Goal: Task Accomplishment & Management: Manage account settings

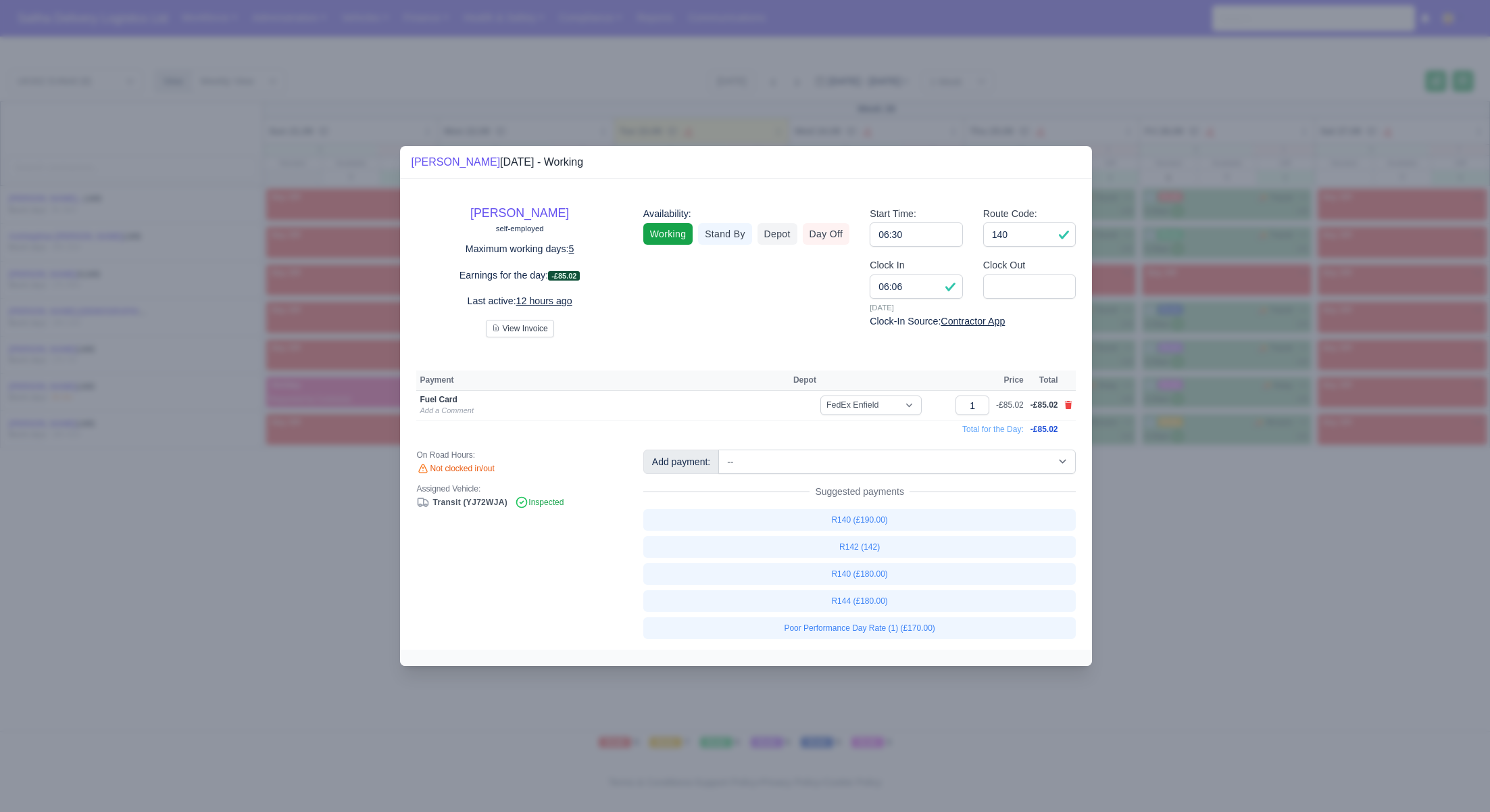
click at [243, 493] on div at bounding box center [745, 406] width 1490 height 812
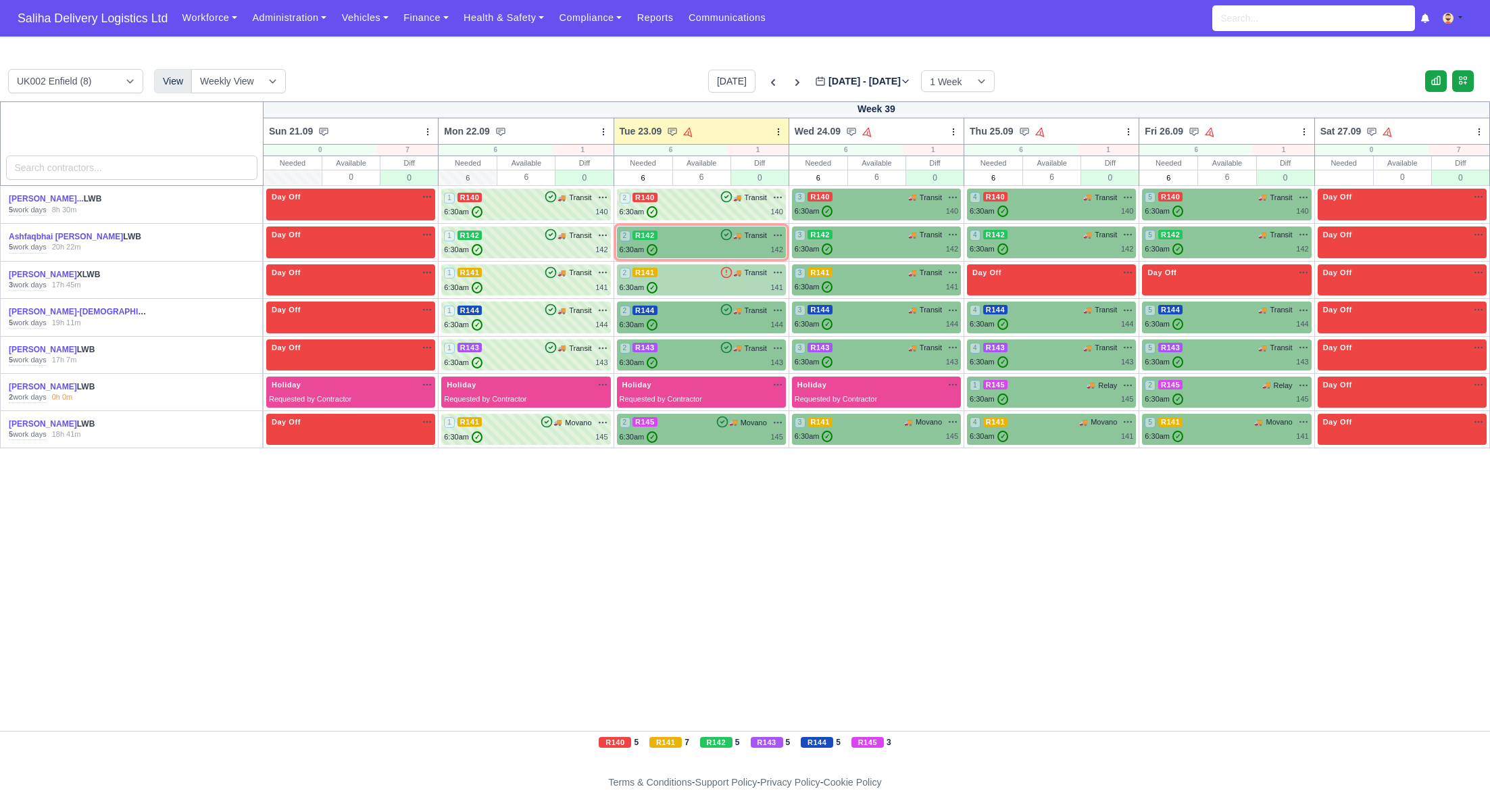
click at [735, 287] on div "6:30am ✓ 141" at bounding box center [701, 288] width 164 height 12
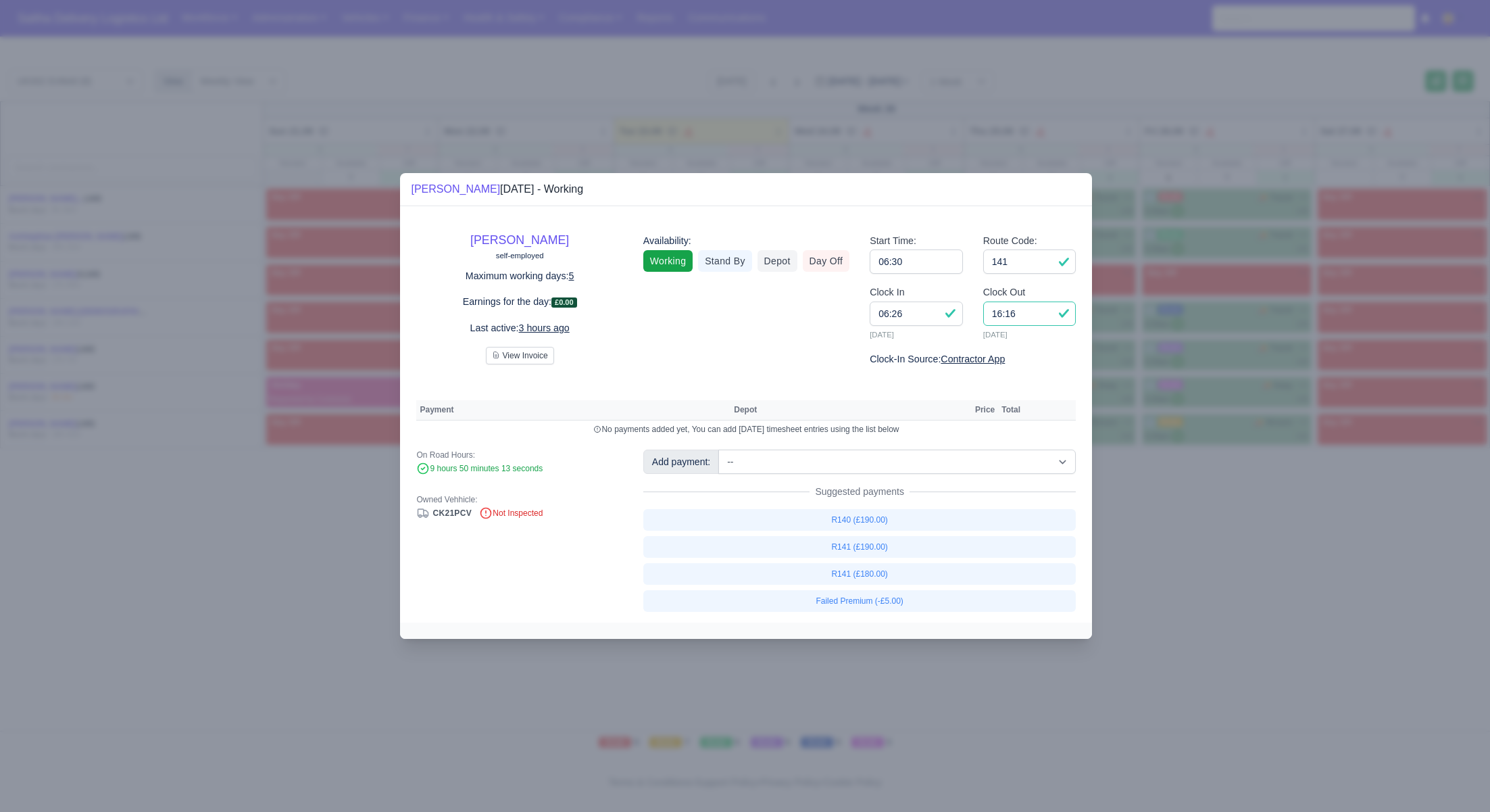
drag, startPoint x: 1050, startPoint y: 318, endPoint x: 980, endPoint y: 317, distance: 70.0
click at [980, 317] on div "Clock Out 16:16 23/09/2025" at bounding box center [1030, 318] width 114 height 67
type input "14:35"
click at [883, 549] on link "R141 (£190.00)" at bounding box center [859, 547] width 433 height 22
select select "1"
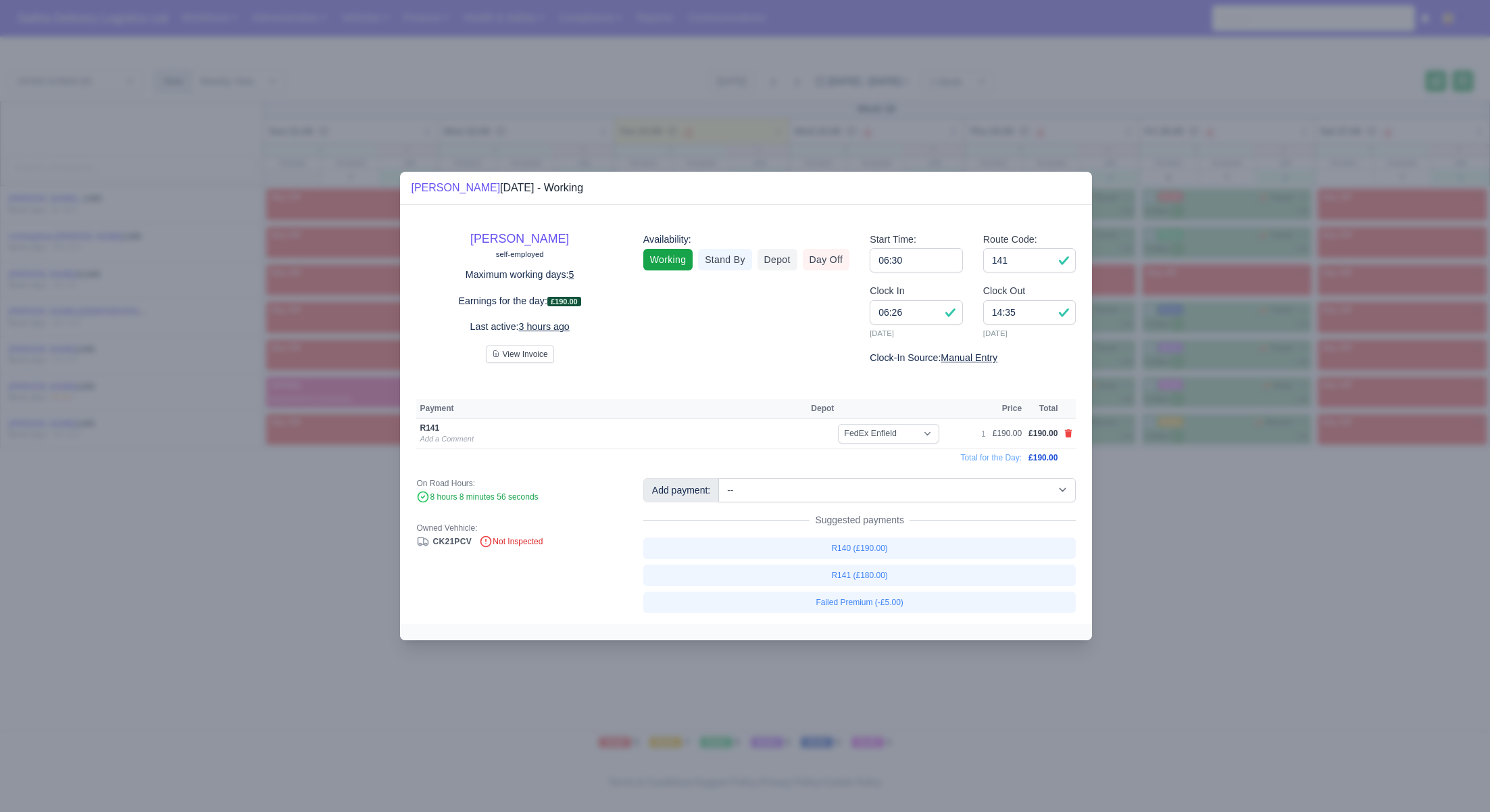
drag, startPoint x: 1289, startPoint y: 570, endPoint x: 713, endPoint y: 249, distance: 659.4
click at [1280, 566] on div at bounding box center [745, 406] width 1490 height 812
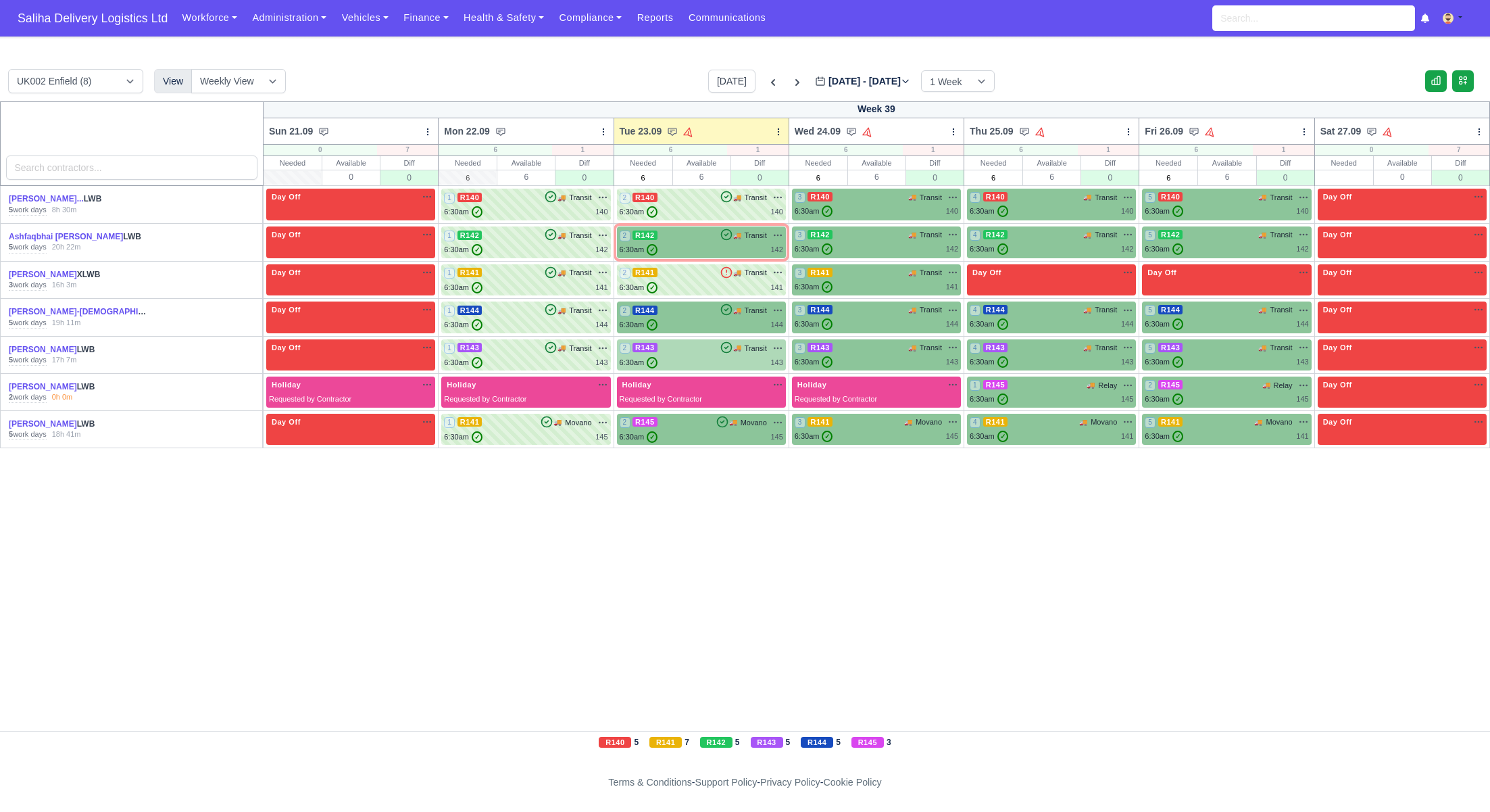
click at [675, 362] on div "6:30am ✓ 143" at bounding box center [701, 362] width 164 height 12
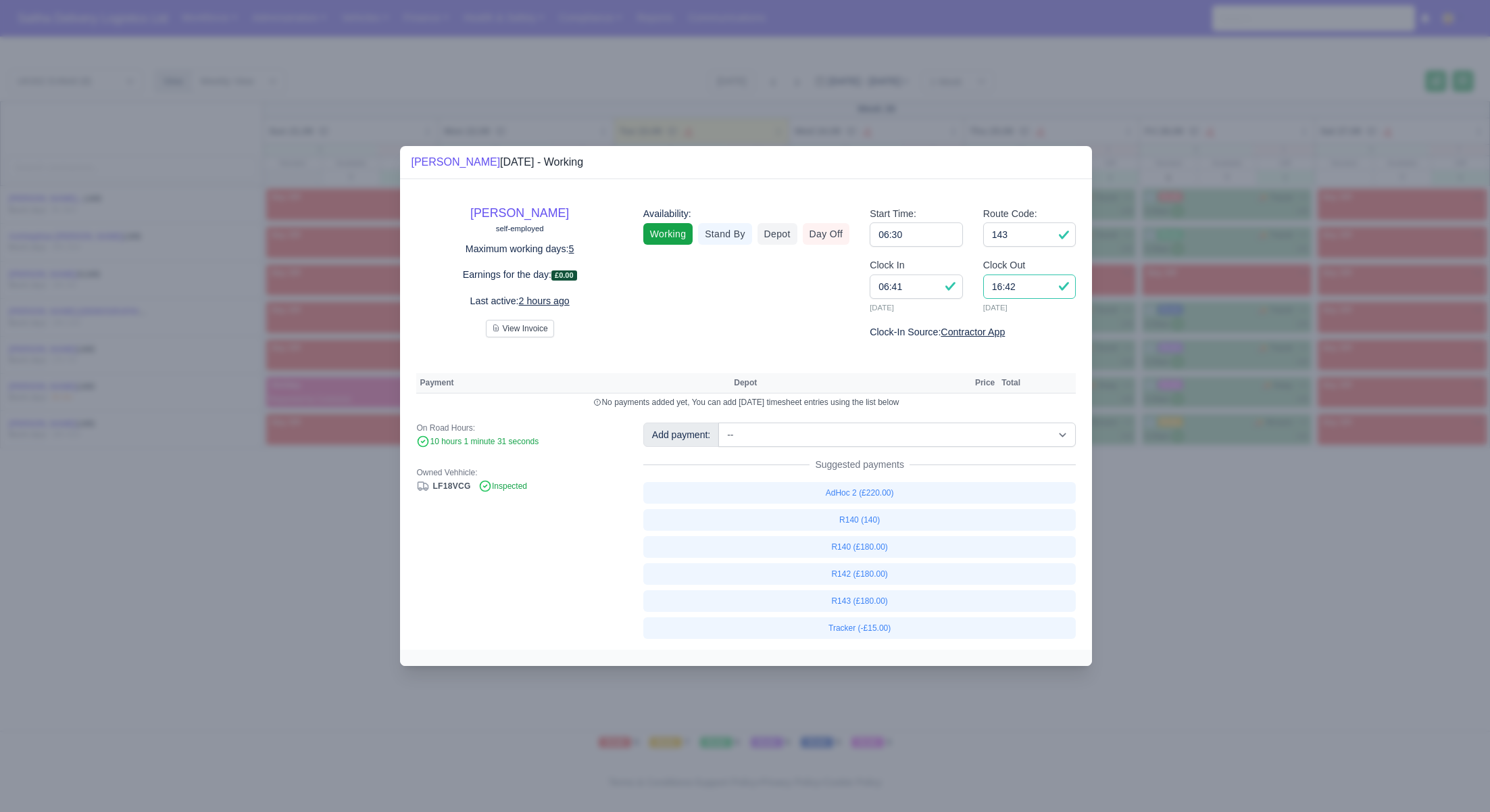
drag, startPoint x: 1033, startPoint y: 290, endPoint x: 974, endPoint y: 286, distance: 59.1
click at [974, 286] on div "Clock Out 16:42 23/09/2025" at bounding box center [1030, 291] width 114 height 67
type input "15:30"
click at [858, 599] on link "R143 (£180.00)" at bounding box center [859, 601] width 433 height 22
select select "1"
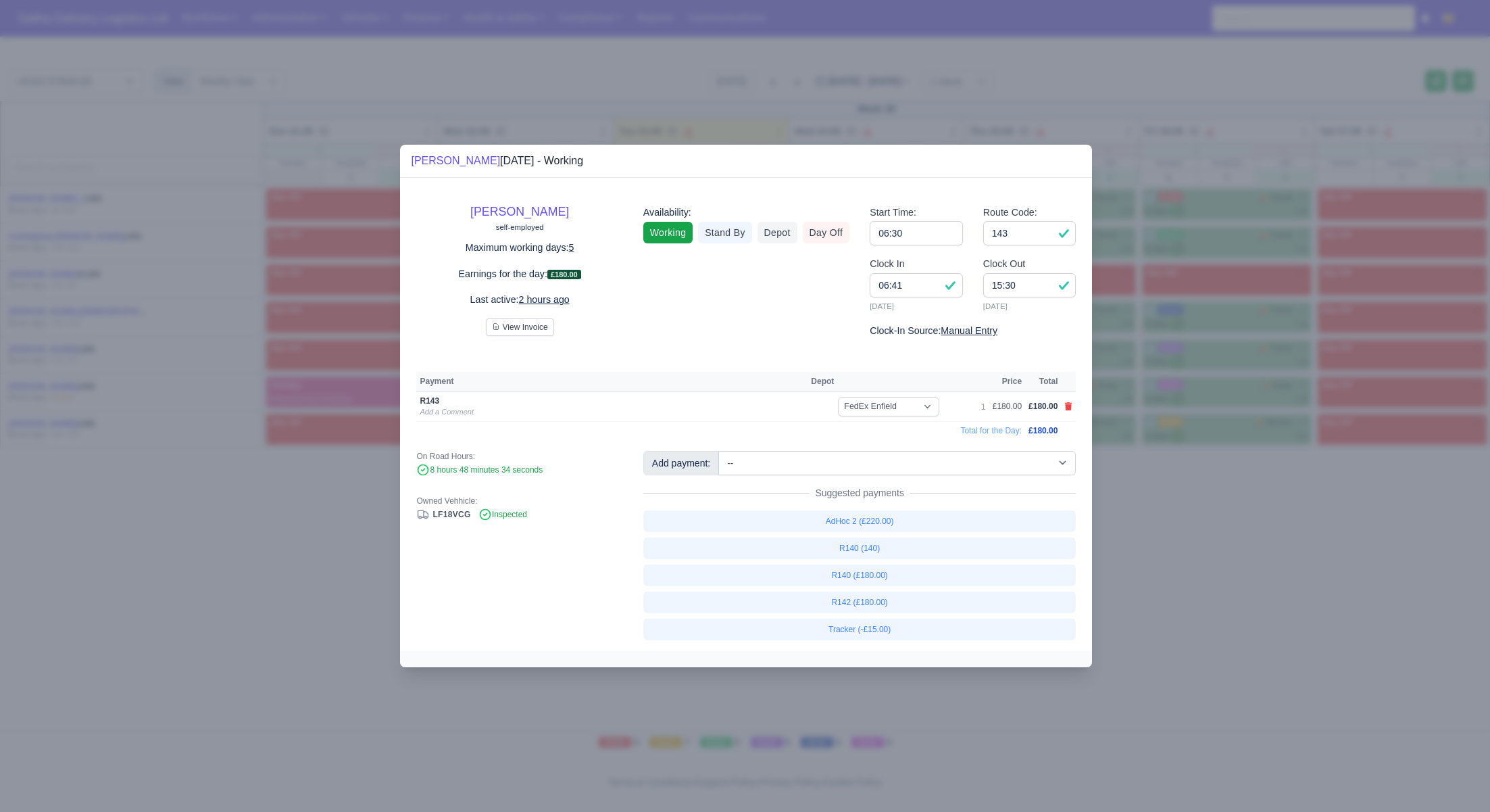
click at [1189, 606] on div at bounding box center [745, 406] width 1490 height 812
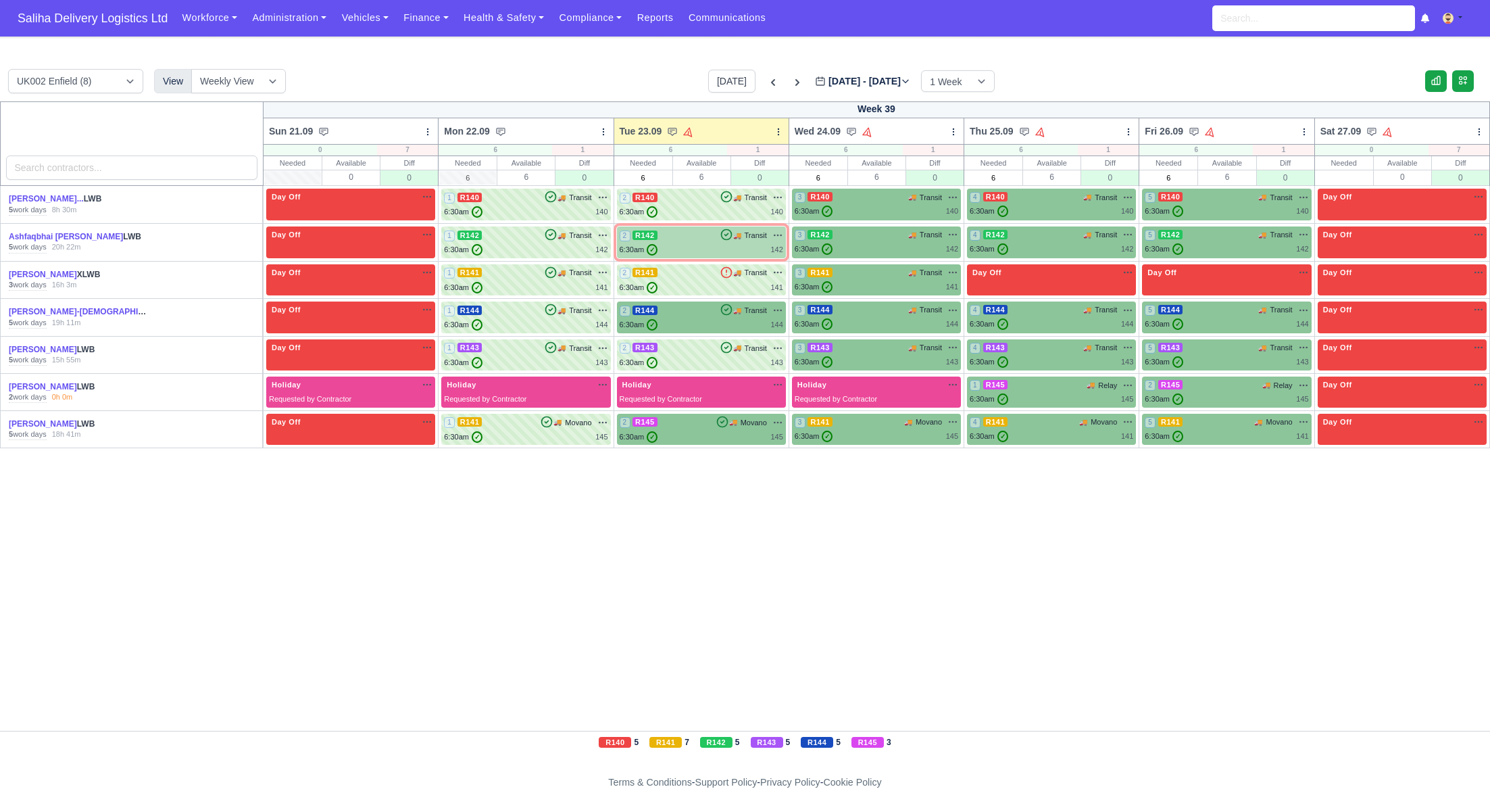
click at [691, 244] on div "2 R142 🚚 Transit" at bounding box center [701, 242] width 164 height 27
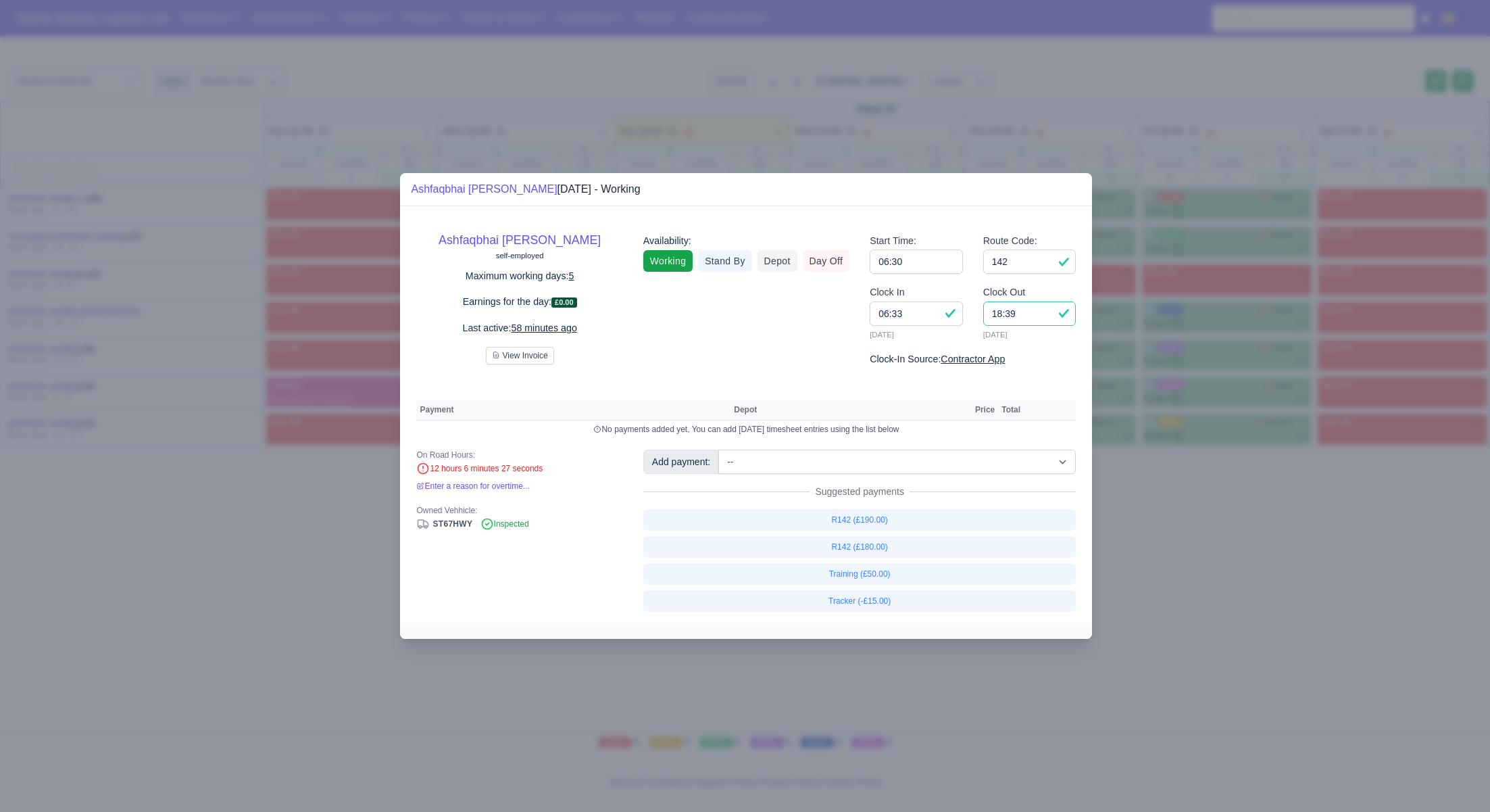
drag, startPoint x: 1023, startPoint y: 314, endPoint x: 962, endPoint y: 315, distance: 61.0
click at [962, 315] on div "Clock In 06:33 23/09/2025 Clock Out 18:39 23/09/2025" at bounding box center [972, 318] width 227 height 67
type input "17:45"
click at [879, 550] on link "R142 (£180.00)" at bounding box center [859, 547] width 433 height 22
select select "1"
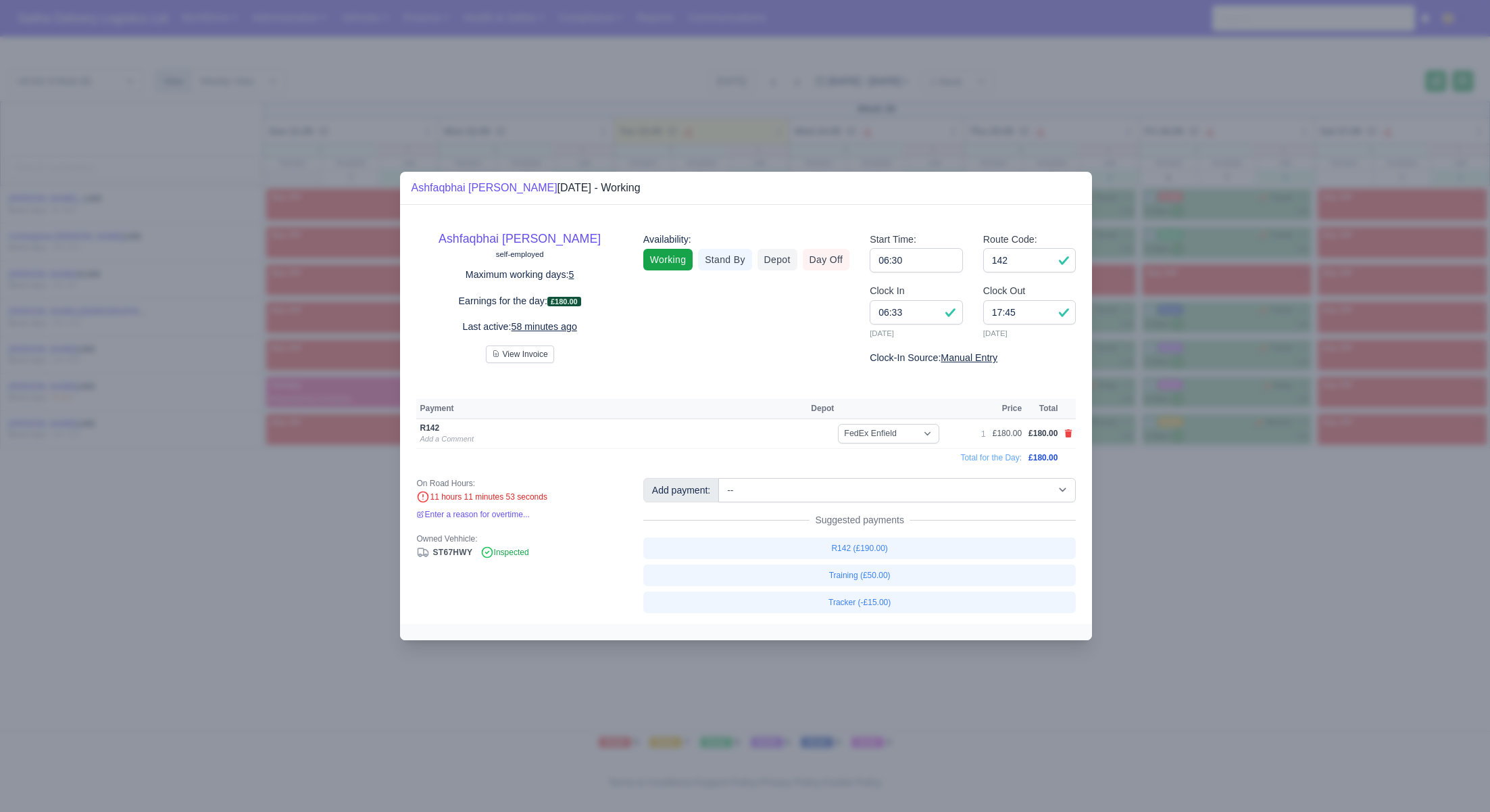
drag, startPoint x: 1254, startPoint y: 547, endPoint x: 1180, endPoint y: 514, distance: 81.0
click at [1252, 547] on div at bounding box center [745, 406] width 1490 height 812
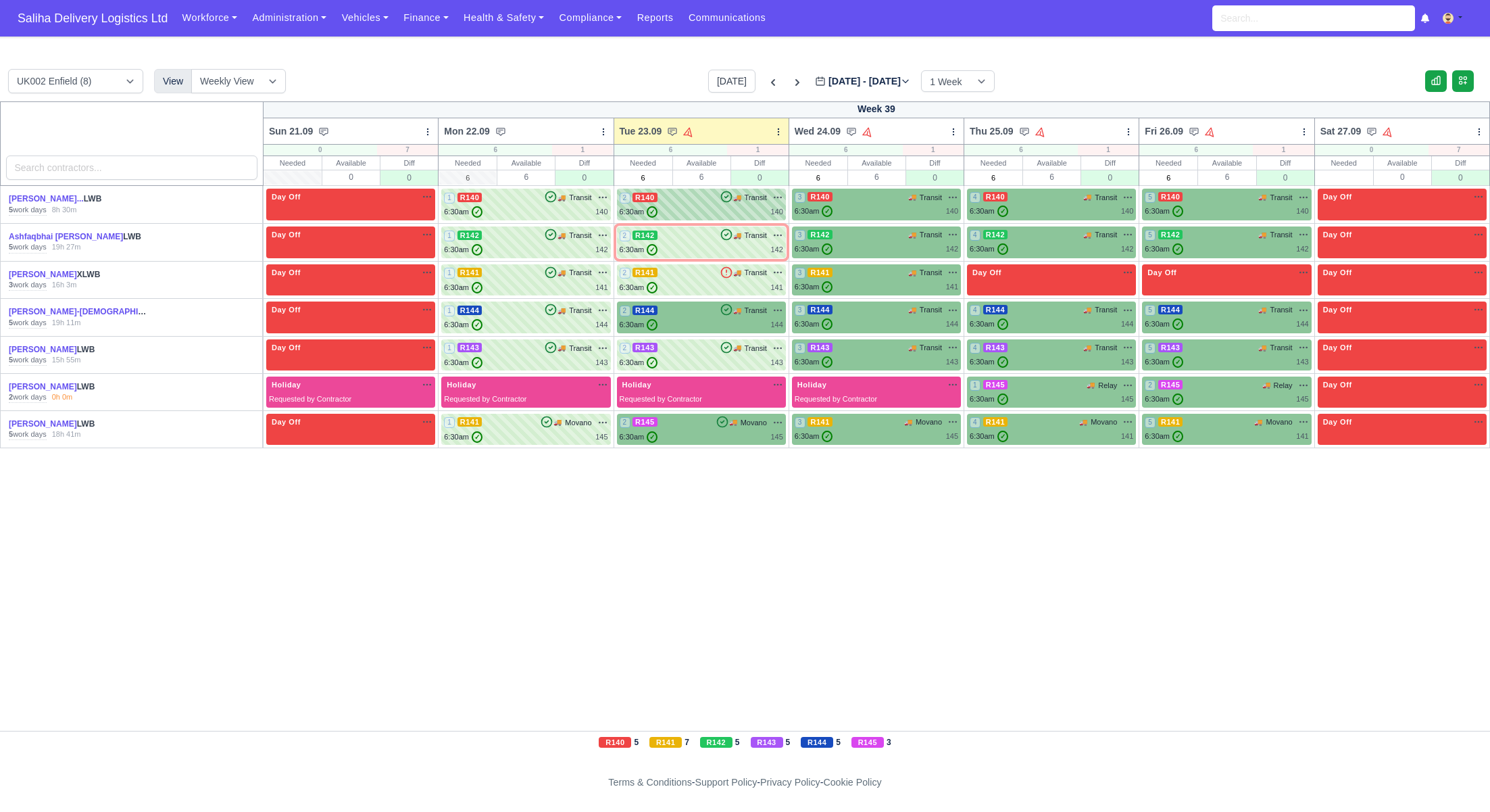
click at [728, 209] on div "6:30am ✓ 140" at bounding box center [701, 212] width 164 height 12
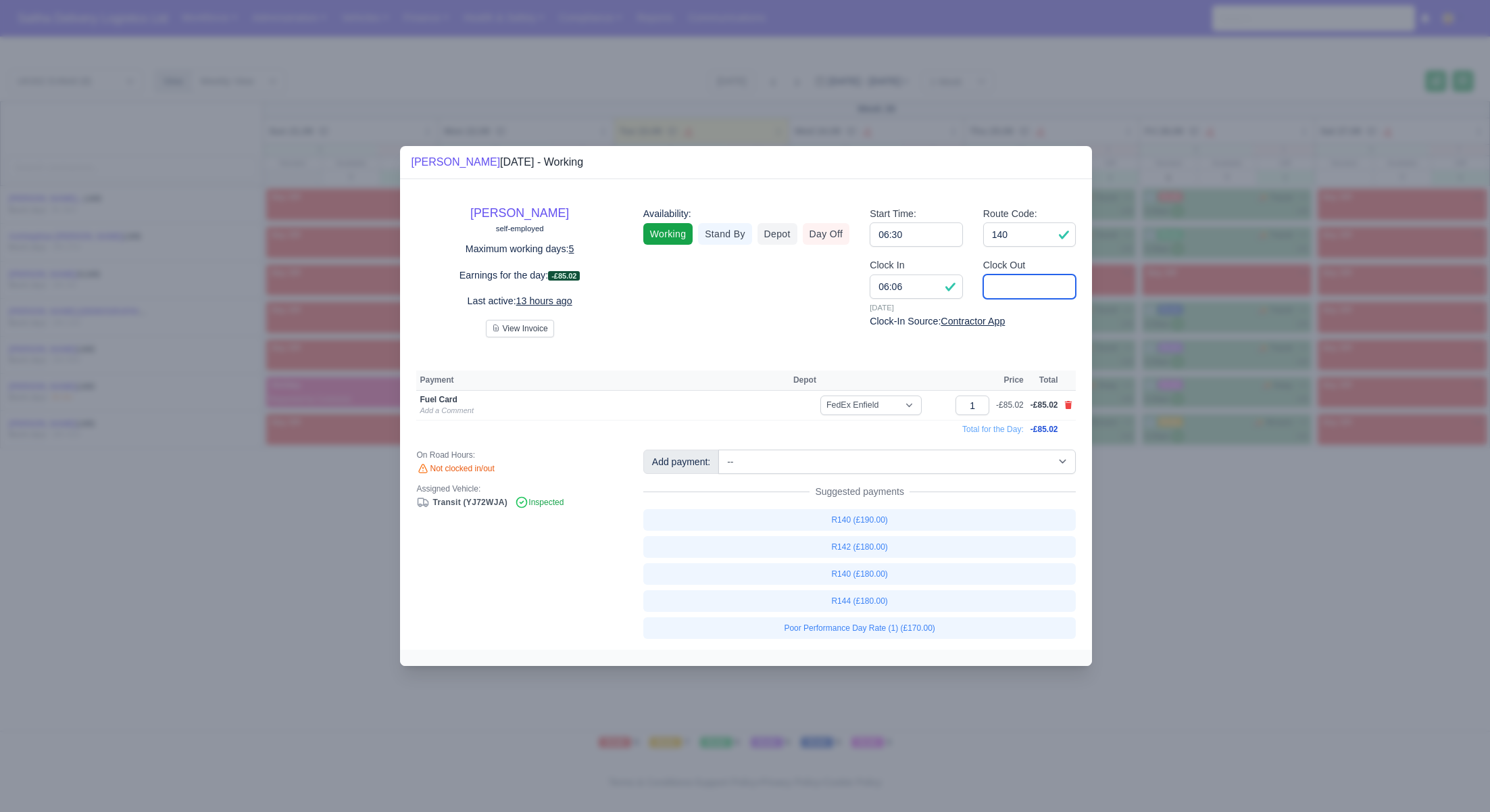
click at [1009, 293] on input "Clock Out" at bounding box center [1029, 286] width 93 height 25
type input "15:00"
click at [855, 570] on link "R140 (£180.00)" at bounding box center [859, 573] width 433 height 22
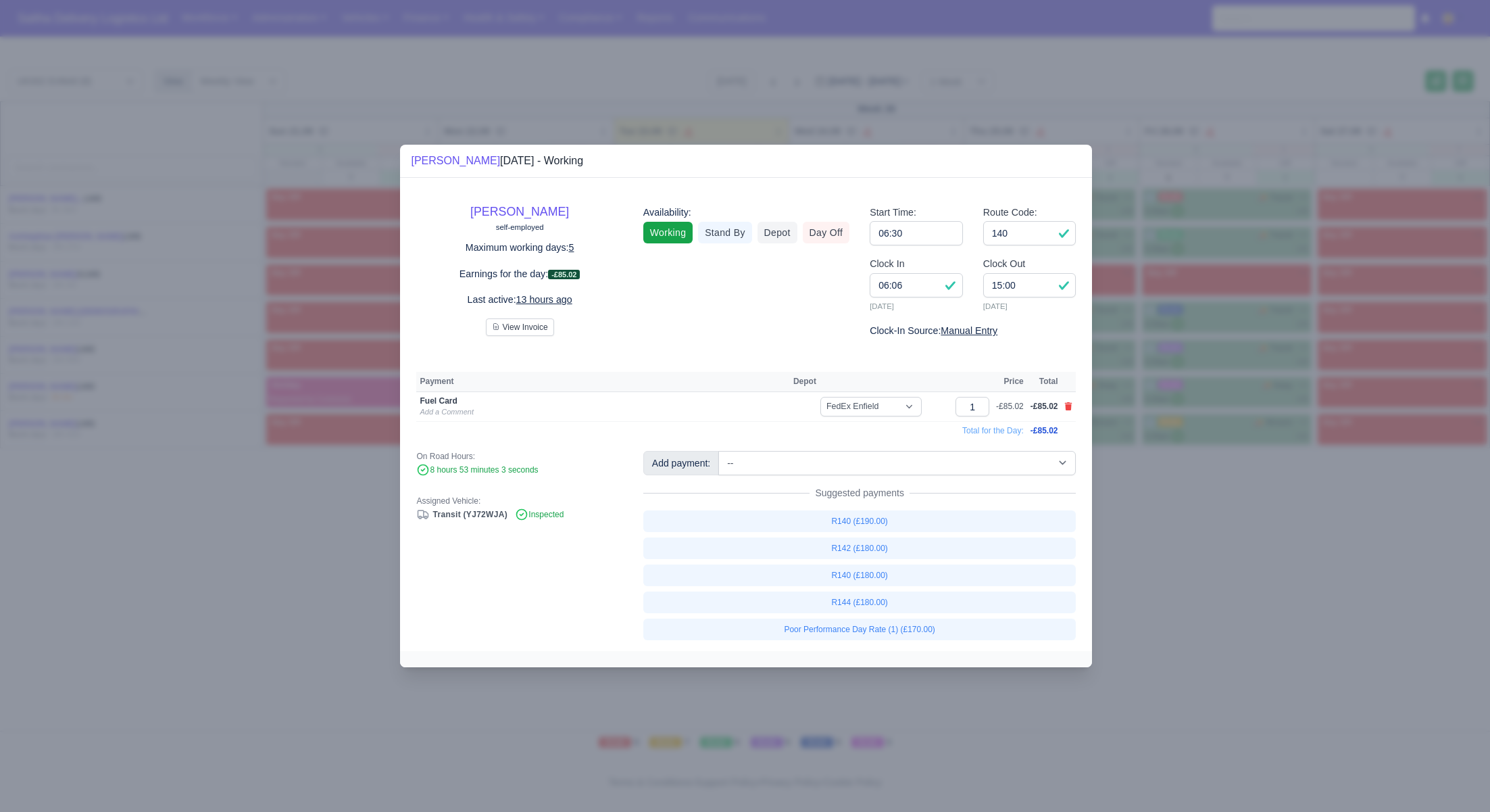
drag, startPoint x: 1222, startPoint y: 575, endPoint x: 1115, endPoint y: 488, distance: 137.9
click at [1221, 575] on div at bounding box center [745, 406] width 1490 height 812
select select "1"
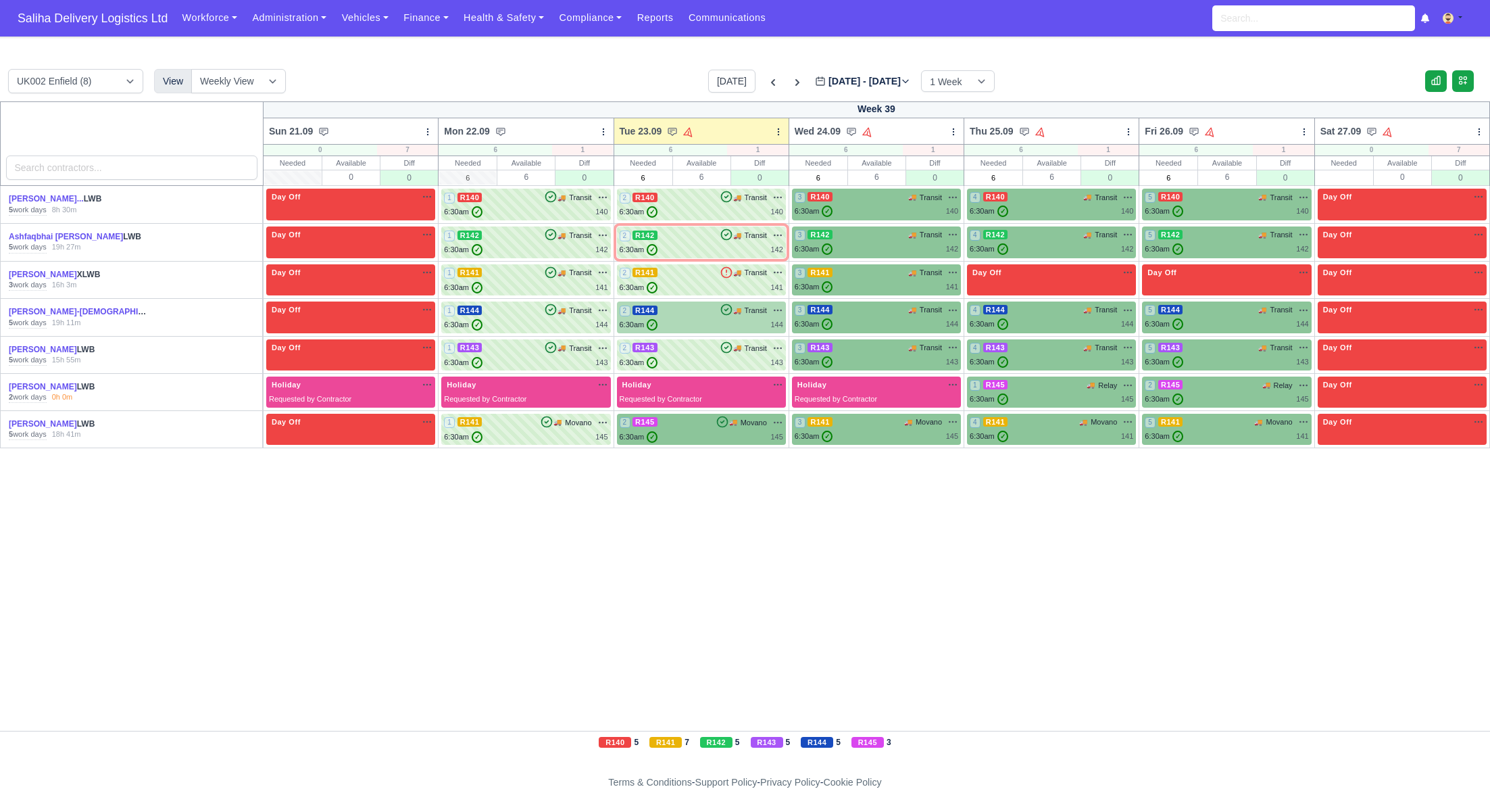
click at [701, 315] on div "2 R144 🚚 Transit" at bounding box center [701, 310] width 164 height 12
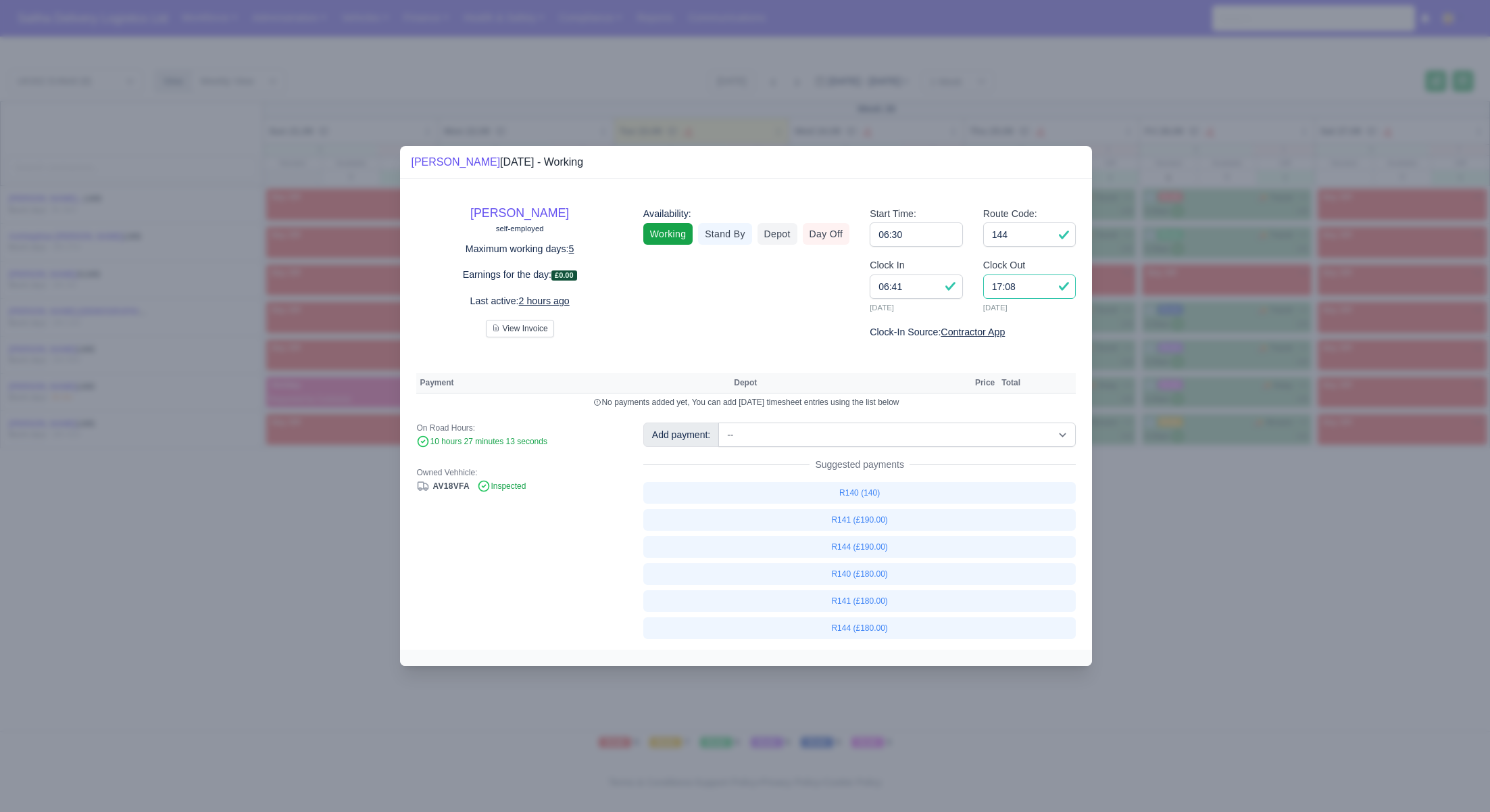
click at [1028, 286] on input "17:08" at bounding box center [1029, 286] width 93 height 25
type input "17:00"
click at [868, 627] on link "R144 (£180.00)" at bounding box center [859, 627] width 433 height 22
select select "1"
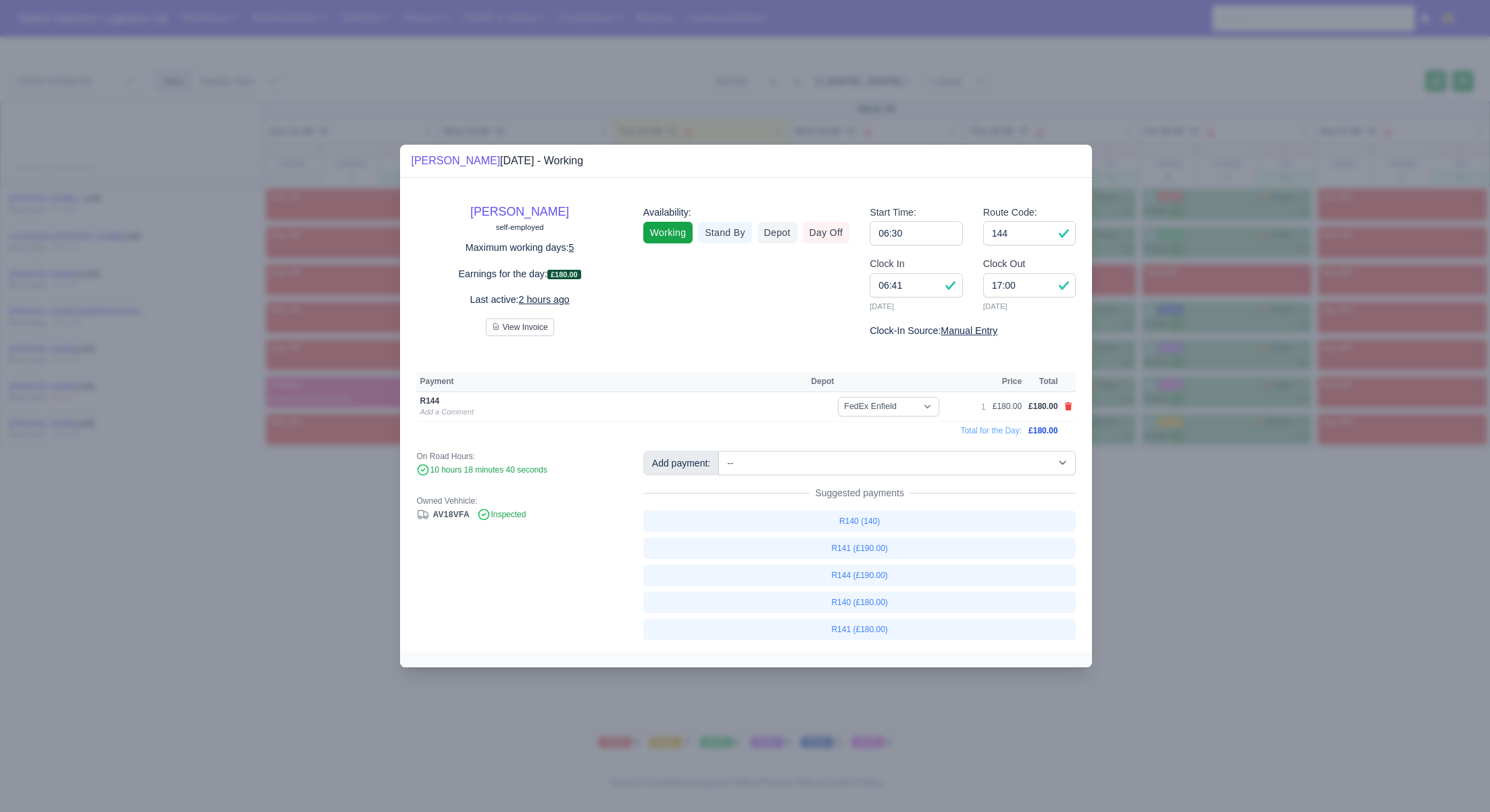
drag, startPoint x: 1188, startPoint y: 590, endPoint x: 1007, endPoint y: 429, distance: 242.2
click at [1188, 590] on div at bounding box center [745, 406] width 1490 height 812
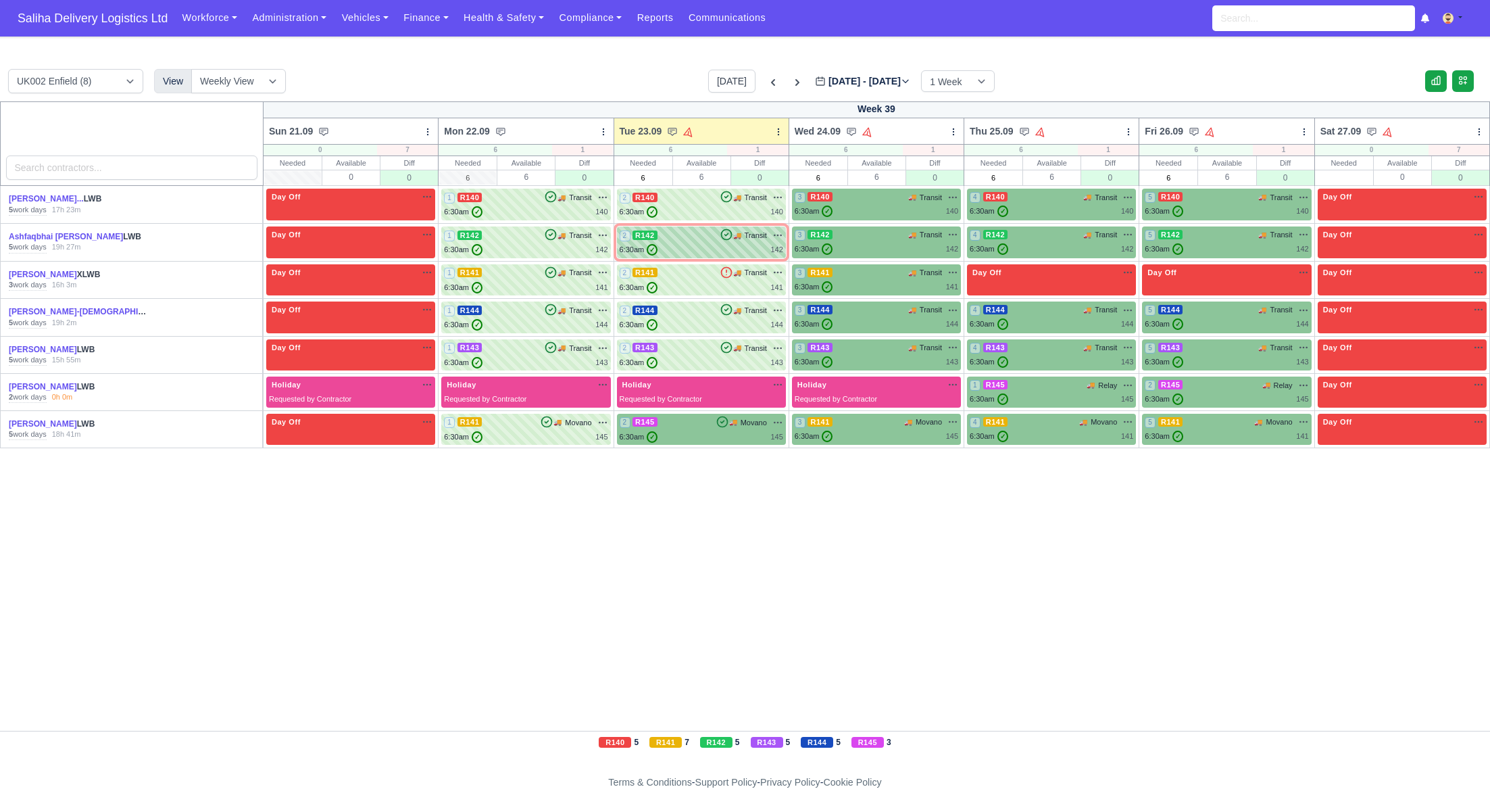
click at [744, 251] on div "6:30am ✓ 142" at bounding box center [701, 249] width 164 height 12
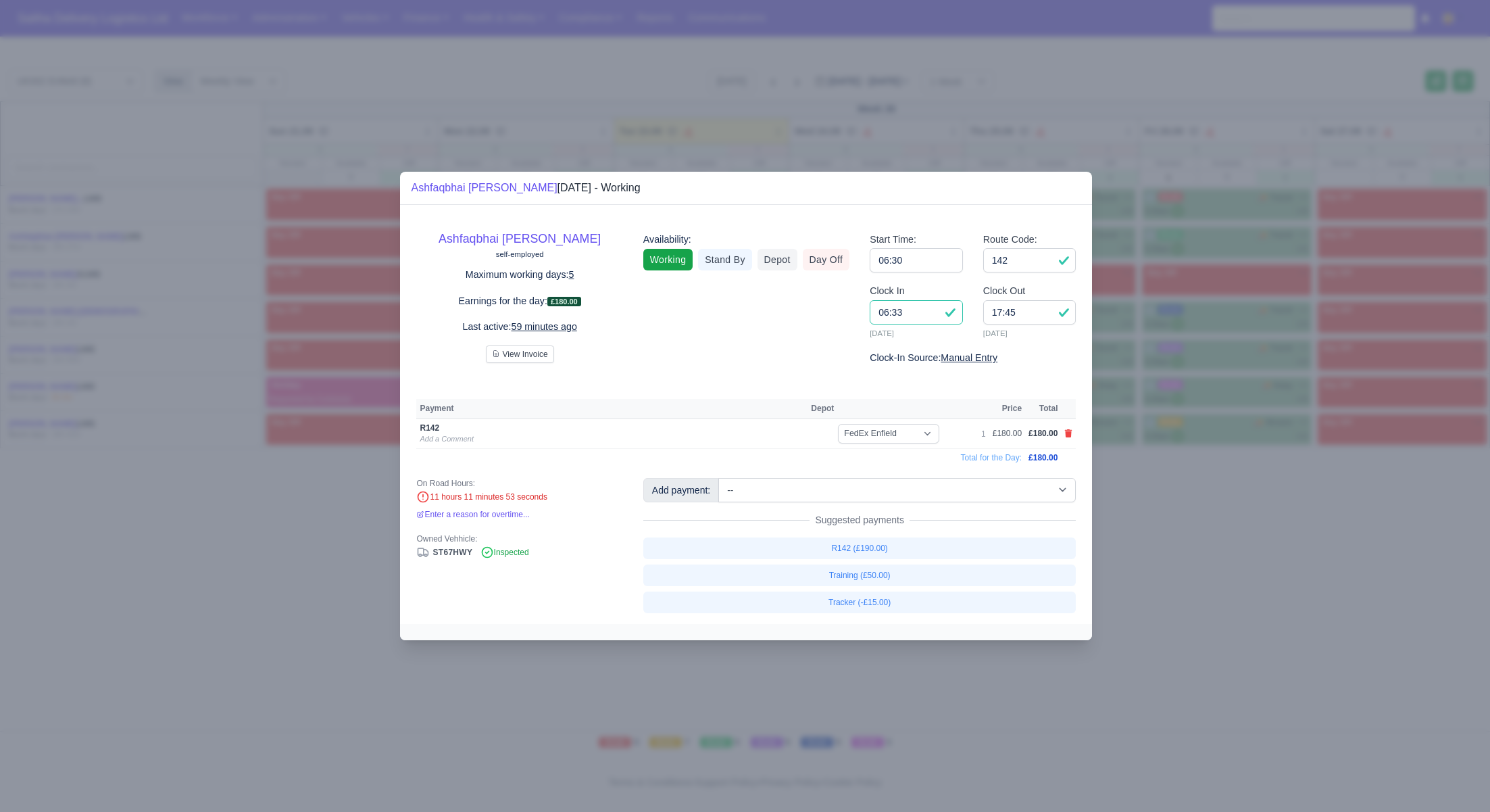
click at [926, 316] on input "06:33" at bounding box center [916, 312] width 93 height 25
type input "06:45"
click at [1038, 254] on input "142" at bounding box center [1029, 260] width 93 height 25
drag, startPoint x: 1161, startPoint y: 536, endPoint x: 1149, endPoint y: 526, distance: 15.6
click at [1159, 534] on div at bounding box center [745, 406] width 1490 height 812
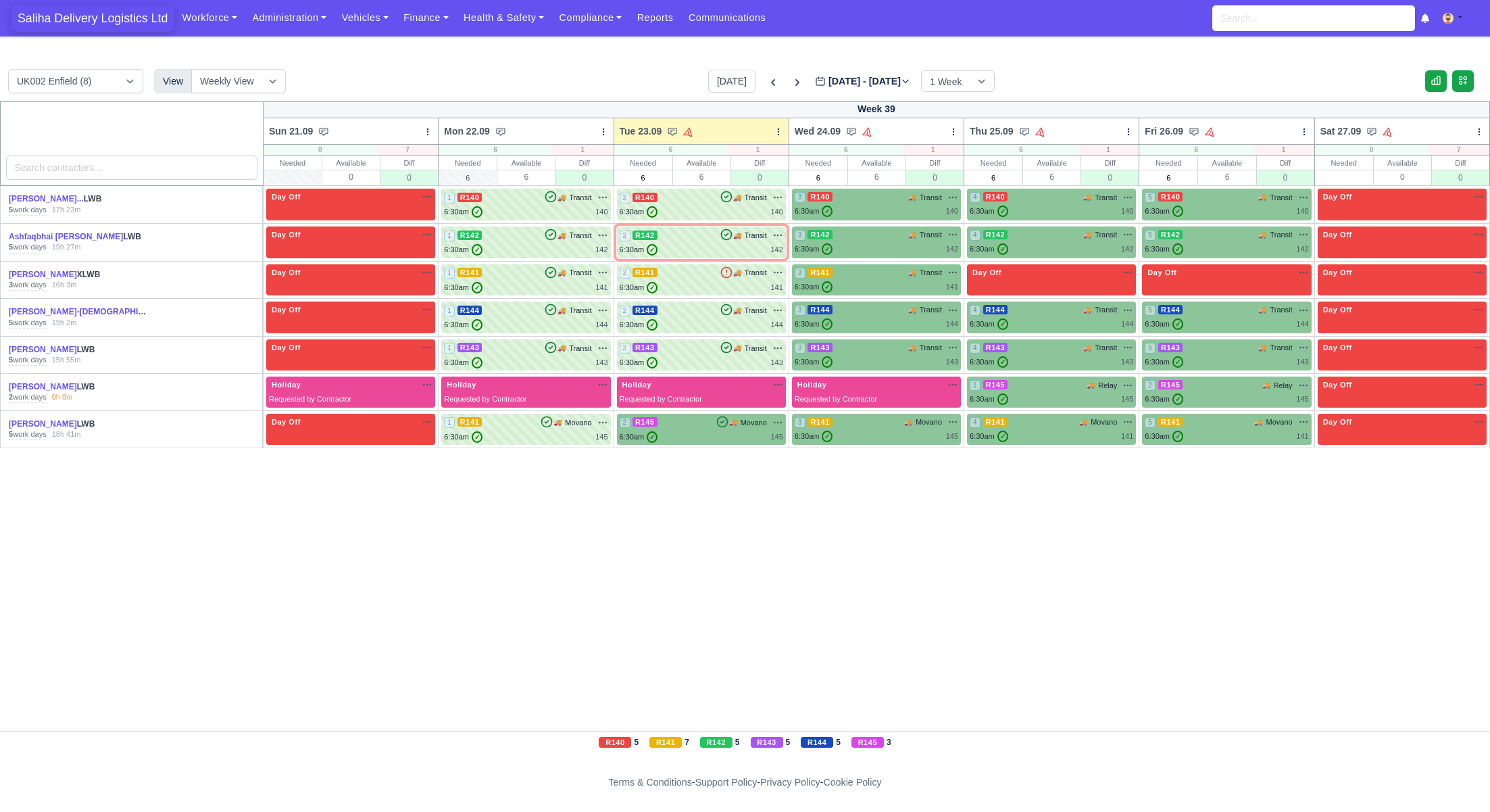
click at [102, 24] on span "Saliha Delivery Logistics Ltd" at bounding box center [92, 19] width 164 height 27
click at [701, 431] on div "6:30am ✓ 145" at bounding box center [701, 437] width 164 height 12
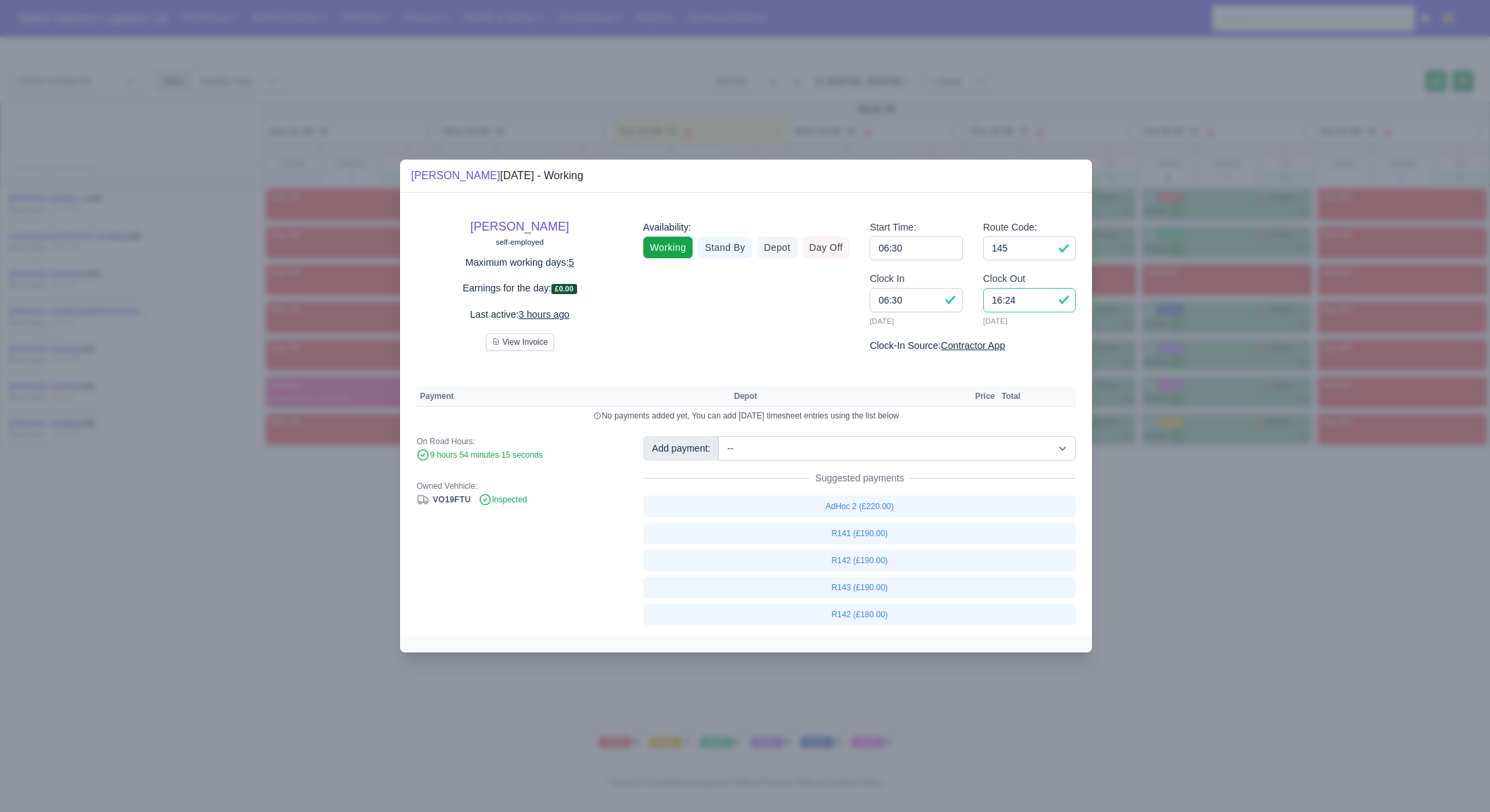
click at [1040, 306] on input "16:24" at bounding box center [1029, 299] width 93 height 25
type input "16:00"
click at [839, 439] on select "-- Ad-Hoc 1 (AD-HO) Ad-Hoc 2 (AD-HO) Ad-Hoc 3 (AD-HO) Ad-Hoc 4 (AD-HO) Ad-Hoc 5…" at bounding box center [898, 448] width 358 height 25
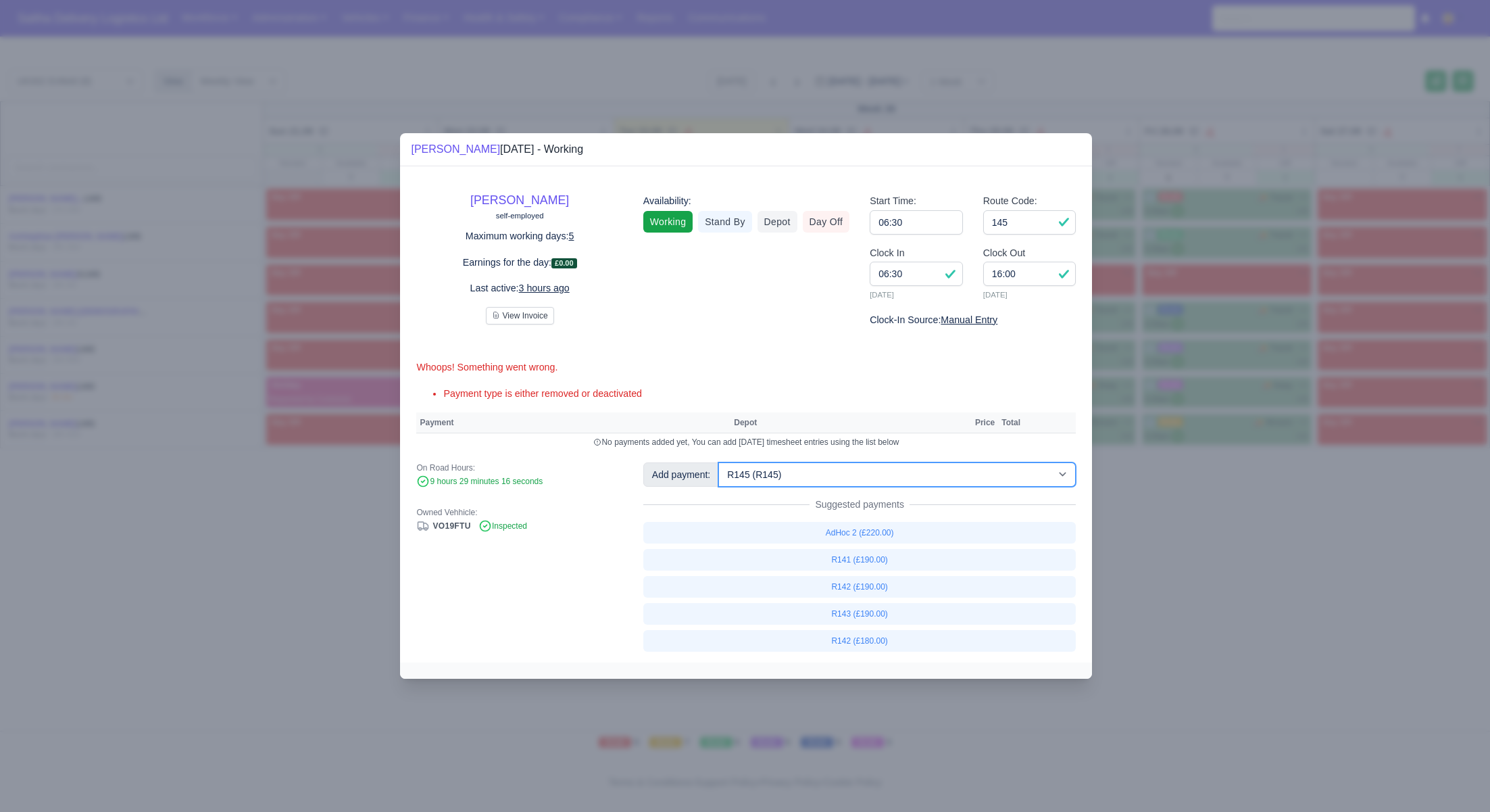
click at [720, 462] on select "-- Ad-Hoc 1 (AD-HO) Ad-Hoc 2 (AD-HO) Ad-Hoc 3 (AD-HO) Ad-Hoc 4 (AD-HO) Ad-Hoc 5…" at bounding box center [898, 474] width 358 height 25
select select "1"
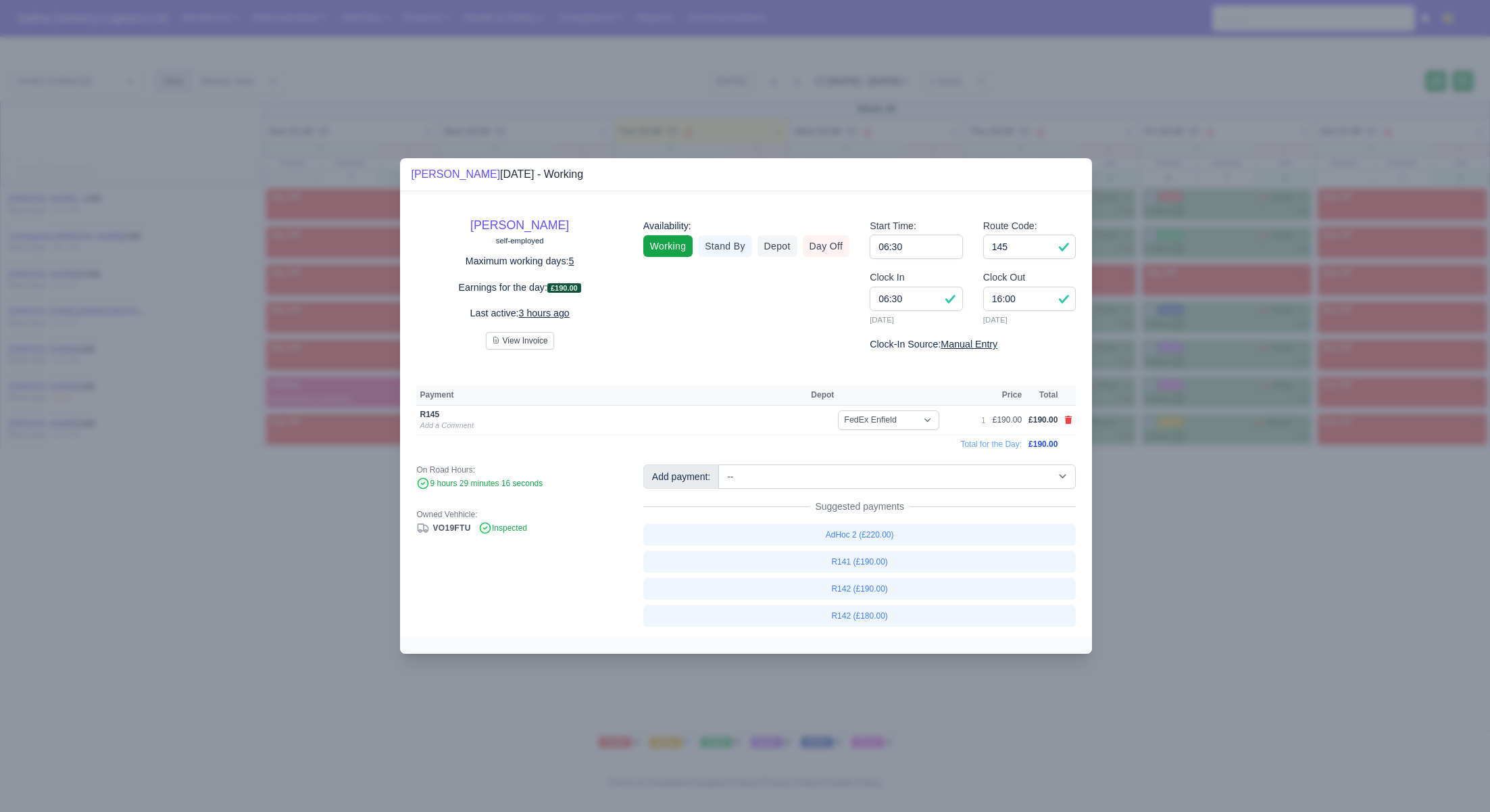
drag, startPoint x: 1207, startPoint y: 606, endPoint x: 1145, endPoint y: 539, distance: 91.3
click at [1207, 606] on div at bounding box center [745, 406] width 1490 height 812
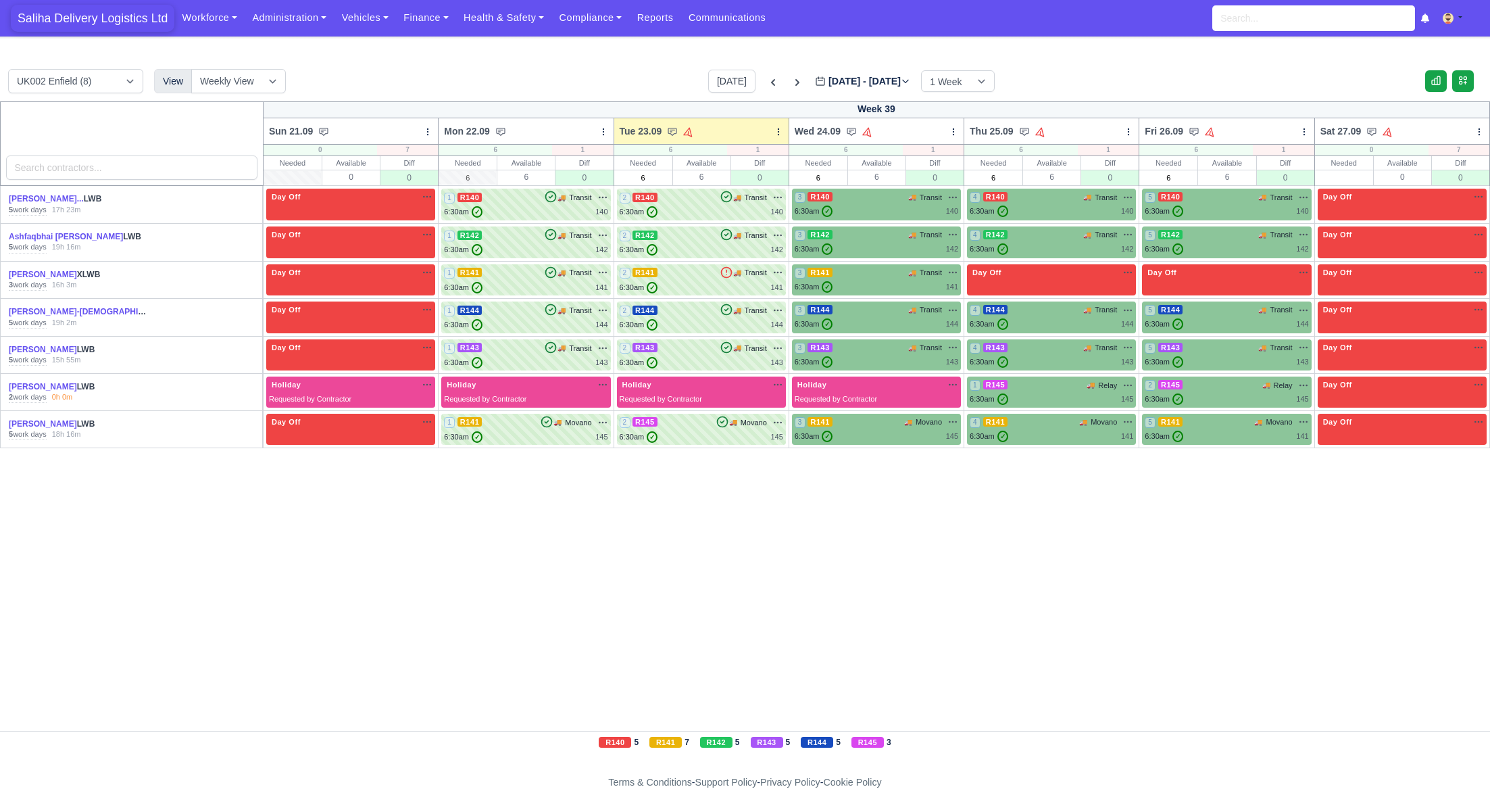
click at [102, 19] on span "Saliha Delivery Logistics Ltd" at bounding box center [92, 19] width 164 height 27
click at [112, 14] on span "Saliha Delivery Logistics Ltd" at bounding box center [92, 19] width 164 height 27
click at [87, 20] on span "Saliha Delivery Logistics Ltd" at bounding box center [92, 19] width 164 height 27
click at [96, 21] on span "Saliha Delivery Logistics Ltd" at bounding box center [92, 19] width 164 height 27
